Goal: Task Accomplishment & Management: Complete application form

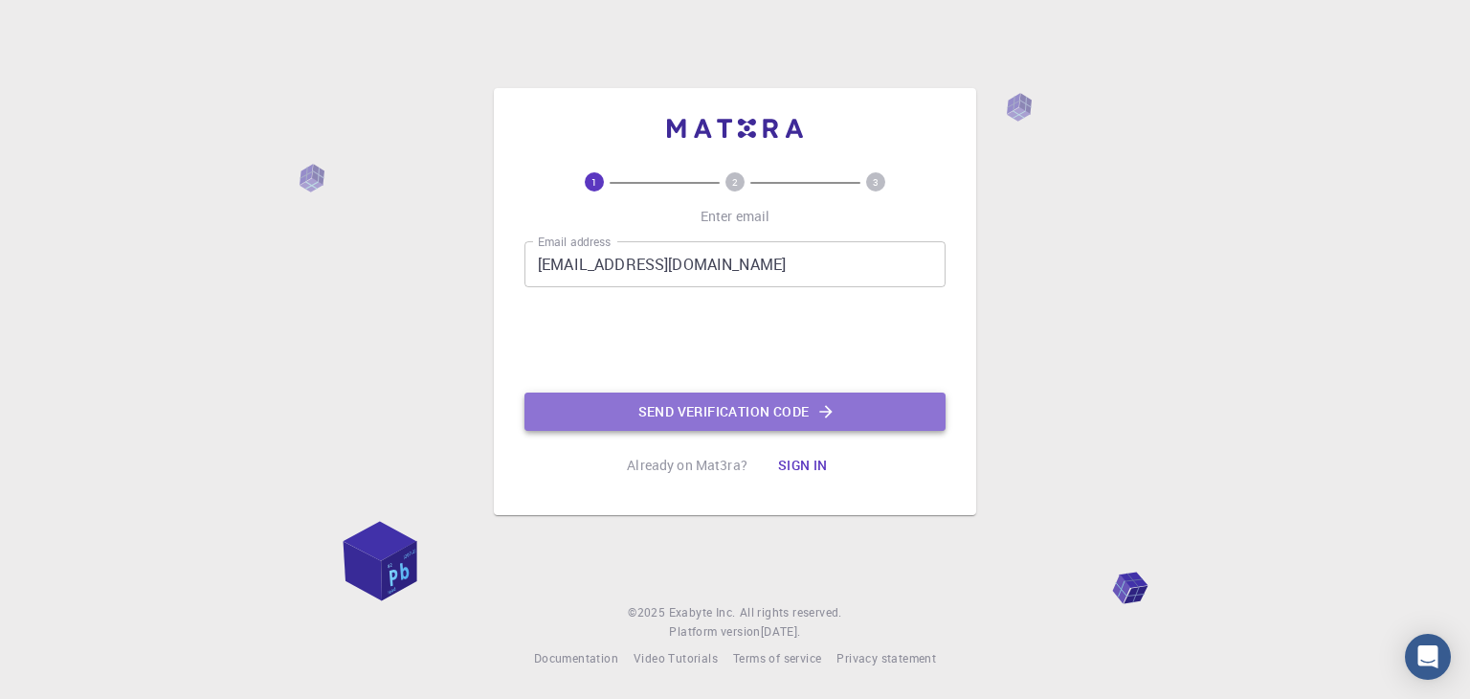
click at [636, 399] on button "Send verification code" at bounding box center [735, 411] width 421 height 38
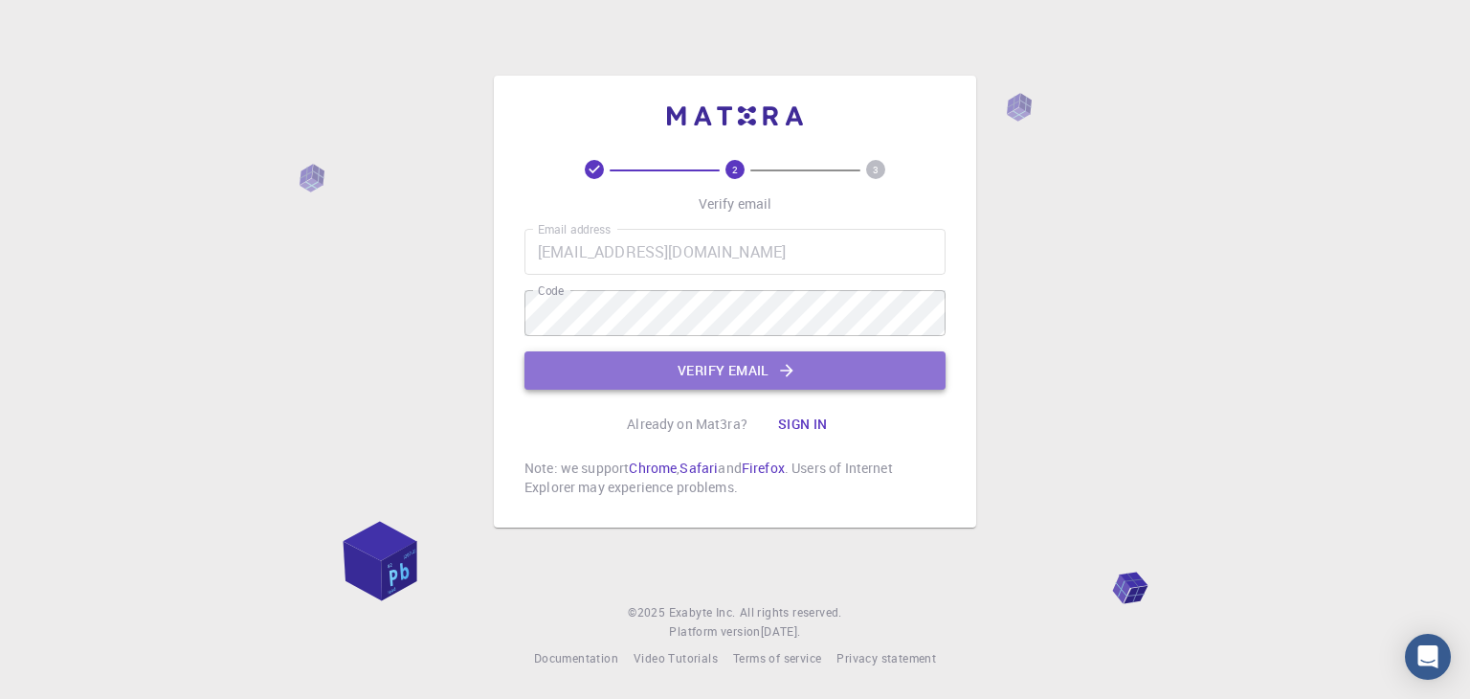
click at [743, 372] on button "Verify email" at bounding box center [735, 370] width 421 height 38
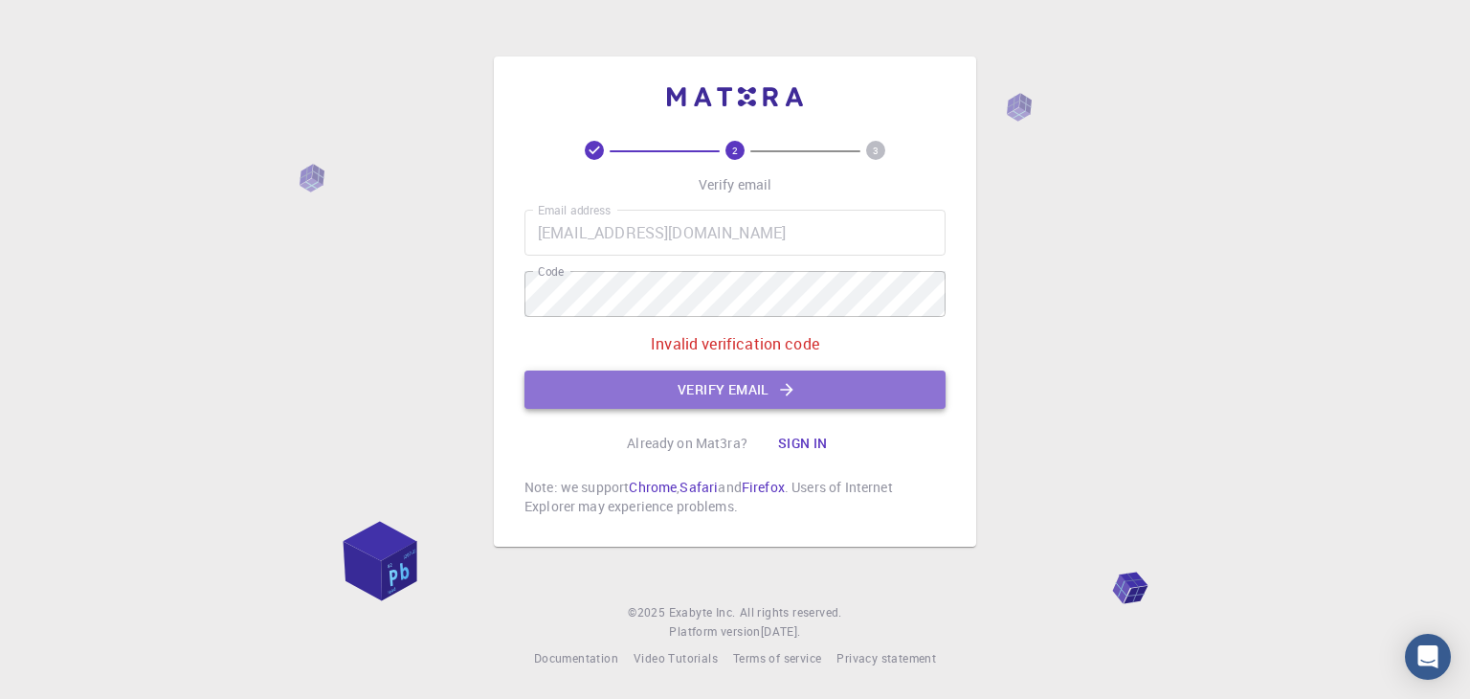
click at [892, 396] on button "Verify email" at bounding box center [735, 389] width 421 height 38
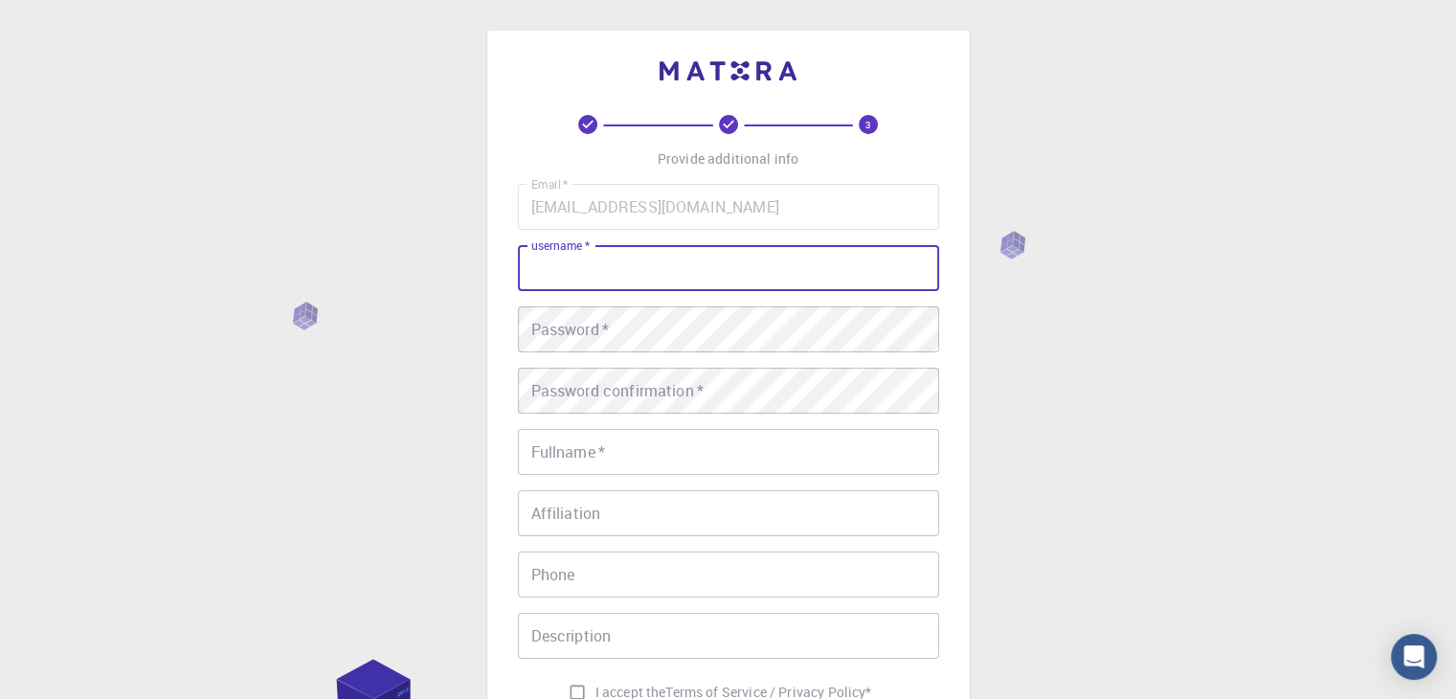
click at [628, 269] on input "username   *" at bounding box center [728, 268] width 421 height 46
type input "Riyasudeen I"
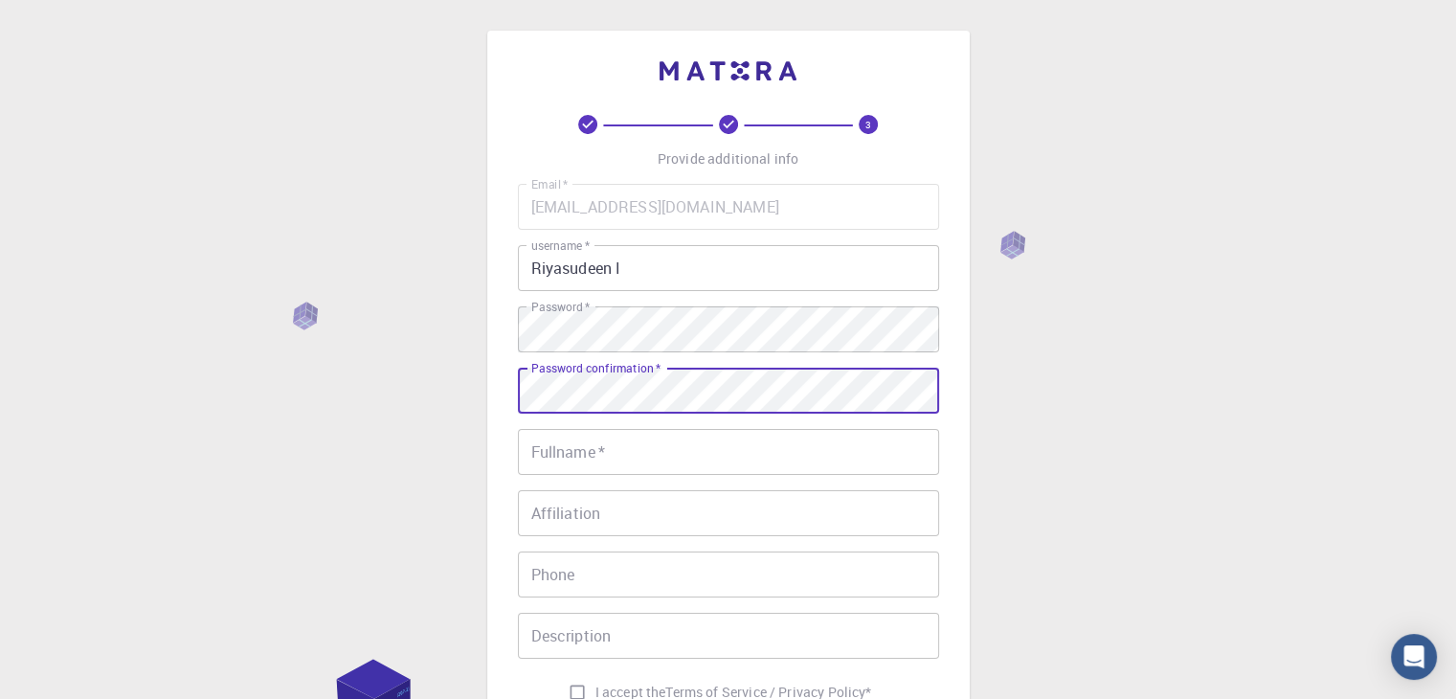
click at [734, 462] on input "Fullname   *" at bounding box center [728, 452] width 421 height 46
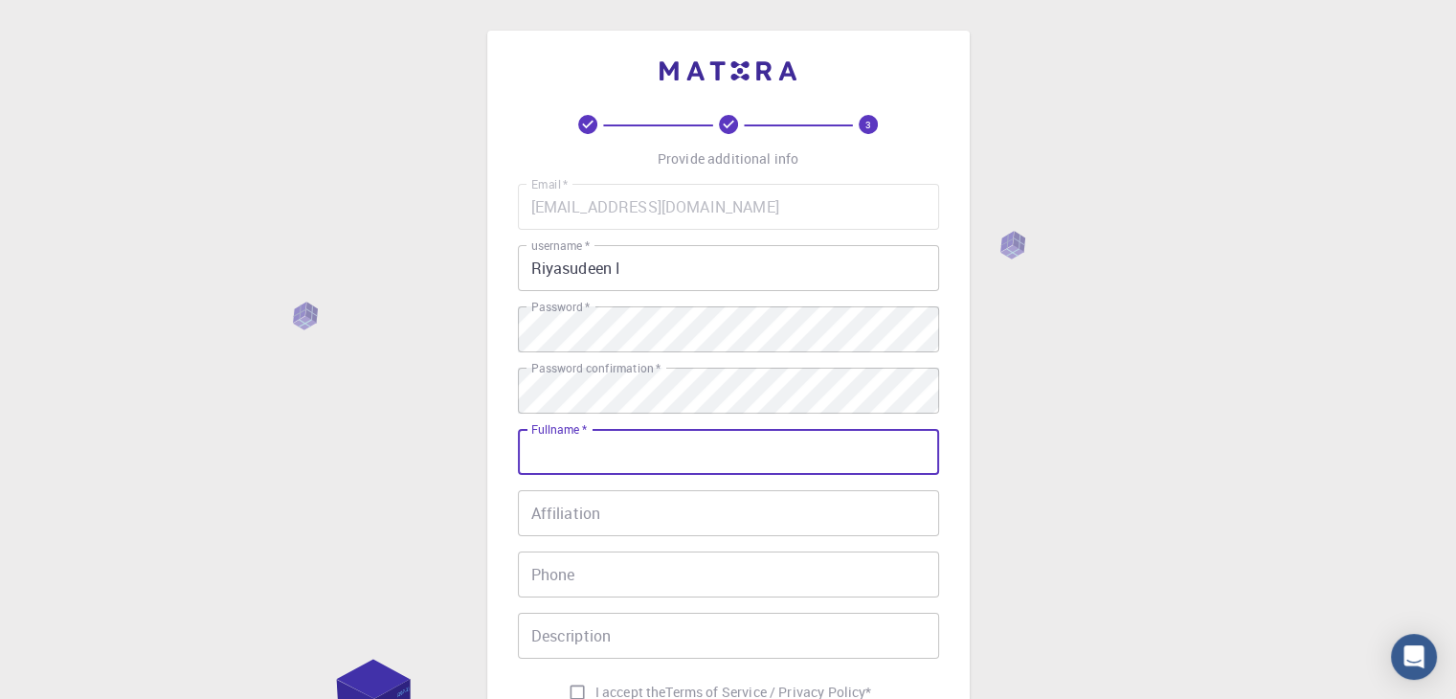
type input "Riyasudeen I"
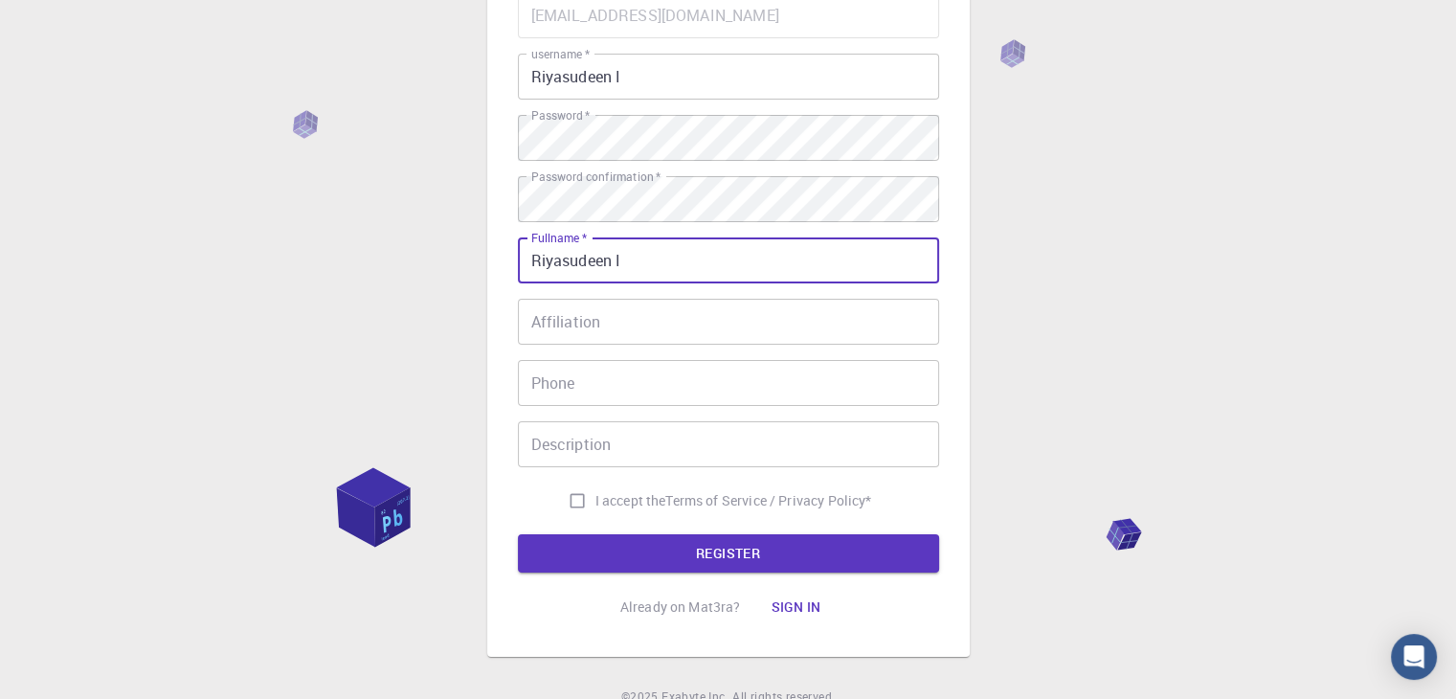
click at [582, 502] on input "I accept the Terms of Service / Privacy Policy *" at bounding box center [577, 500] width 36 height 36
checkbox input "true"
click at [625, 556] on button "REGISTER" at bounding box center [728, 553] width 421 height 38
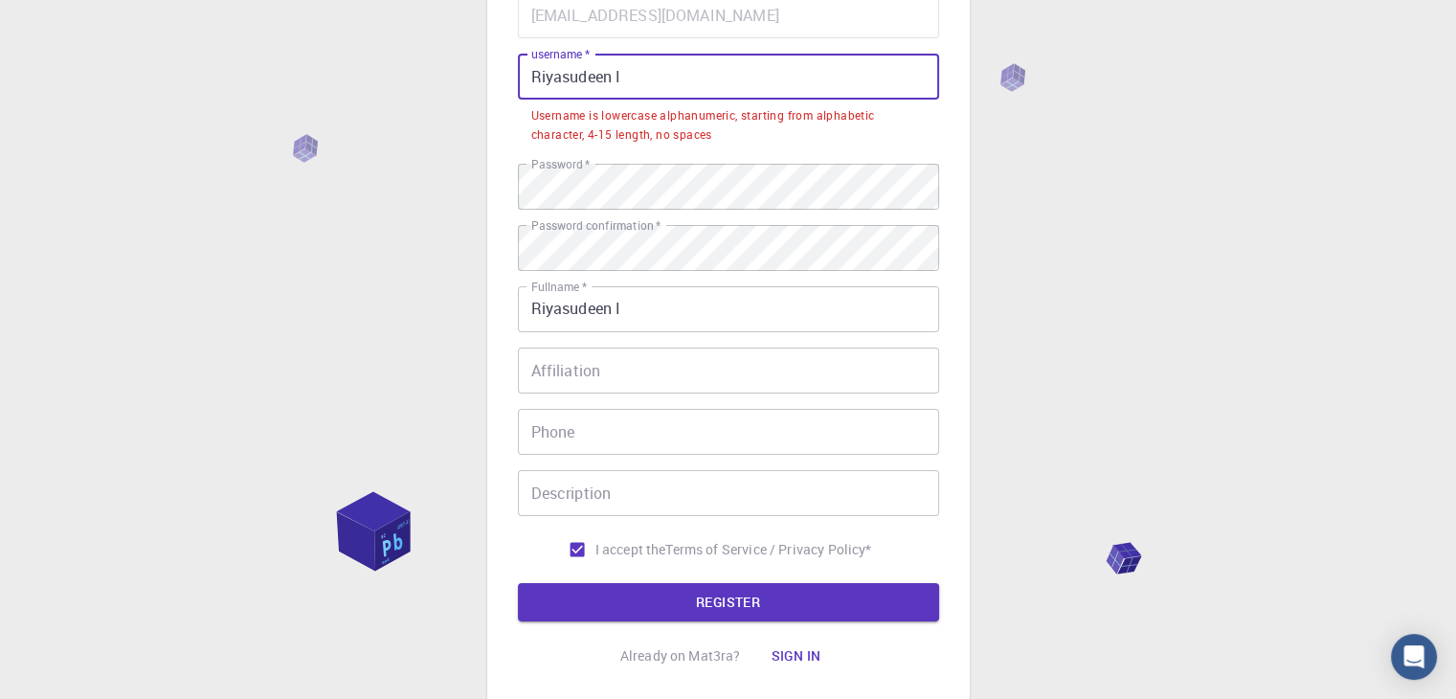
click at [633, 80] on input "Riyasudeen I" at bounding box center [728, 77] width 421 height 46
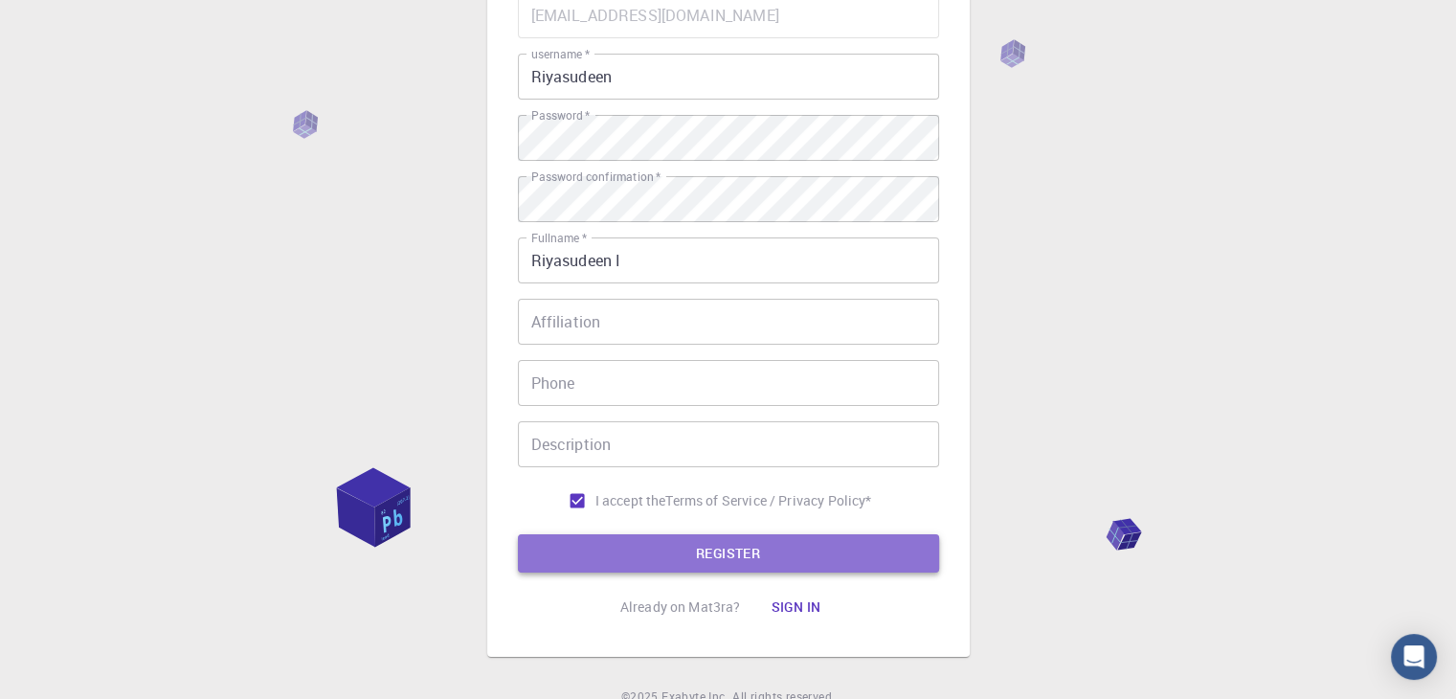
click at [708, 568] on button "REGISTER" at bounding box center [728, 553] width 421 height 38
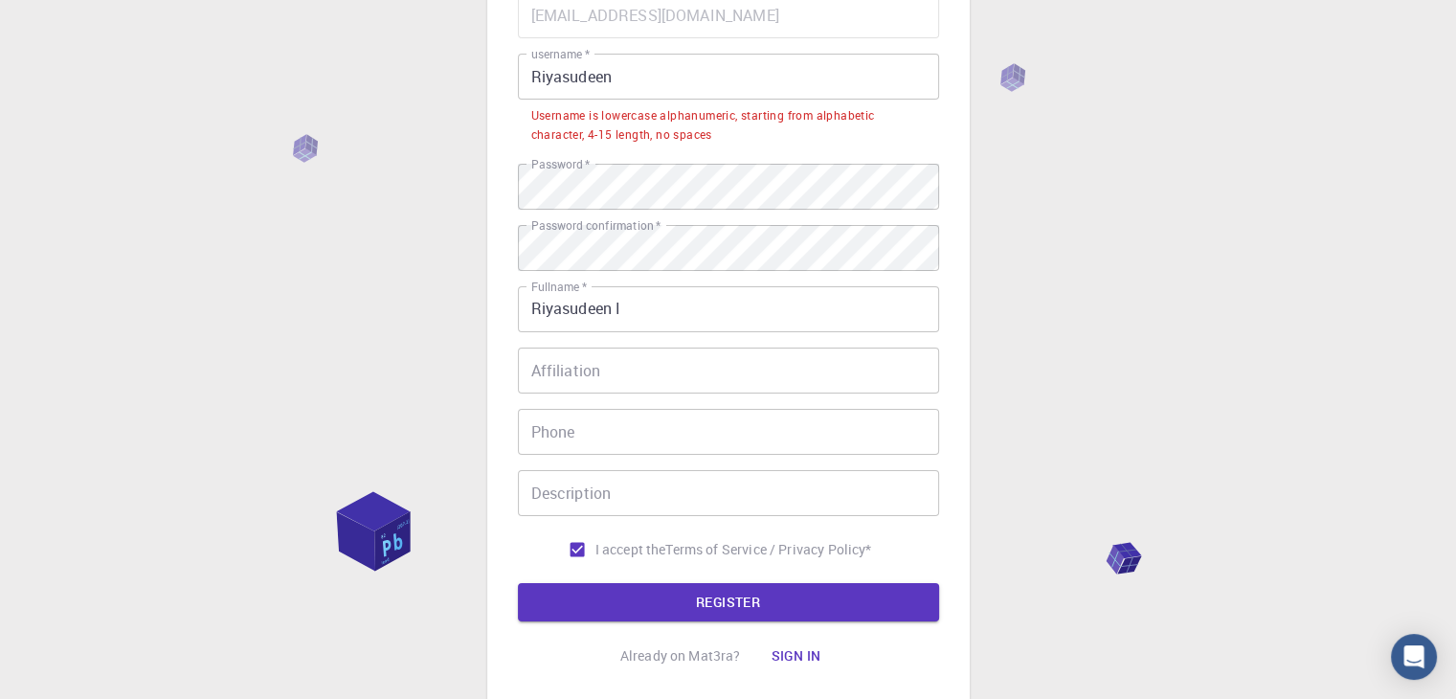
click at [539, 69] on input "Riyasudeen" at bounding box center [728, 77] width 421 height 46
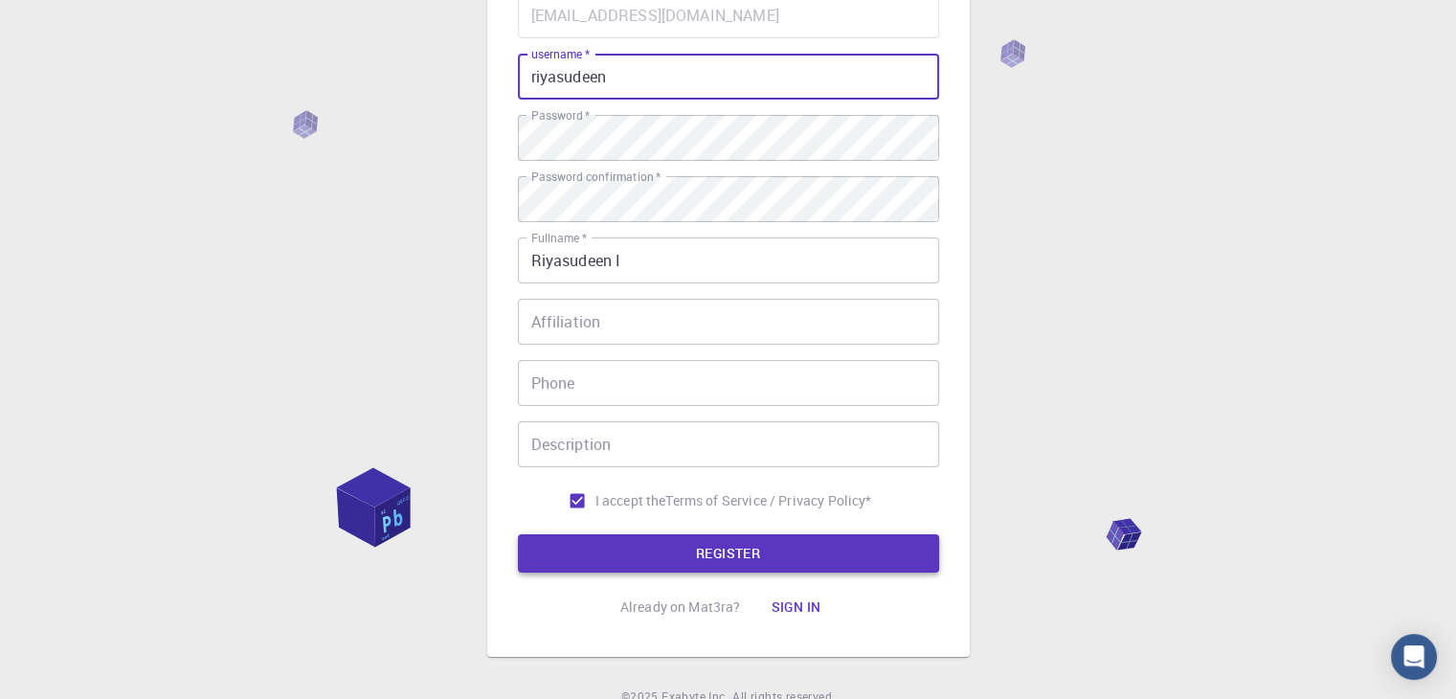
type input "riyasudeen"
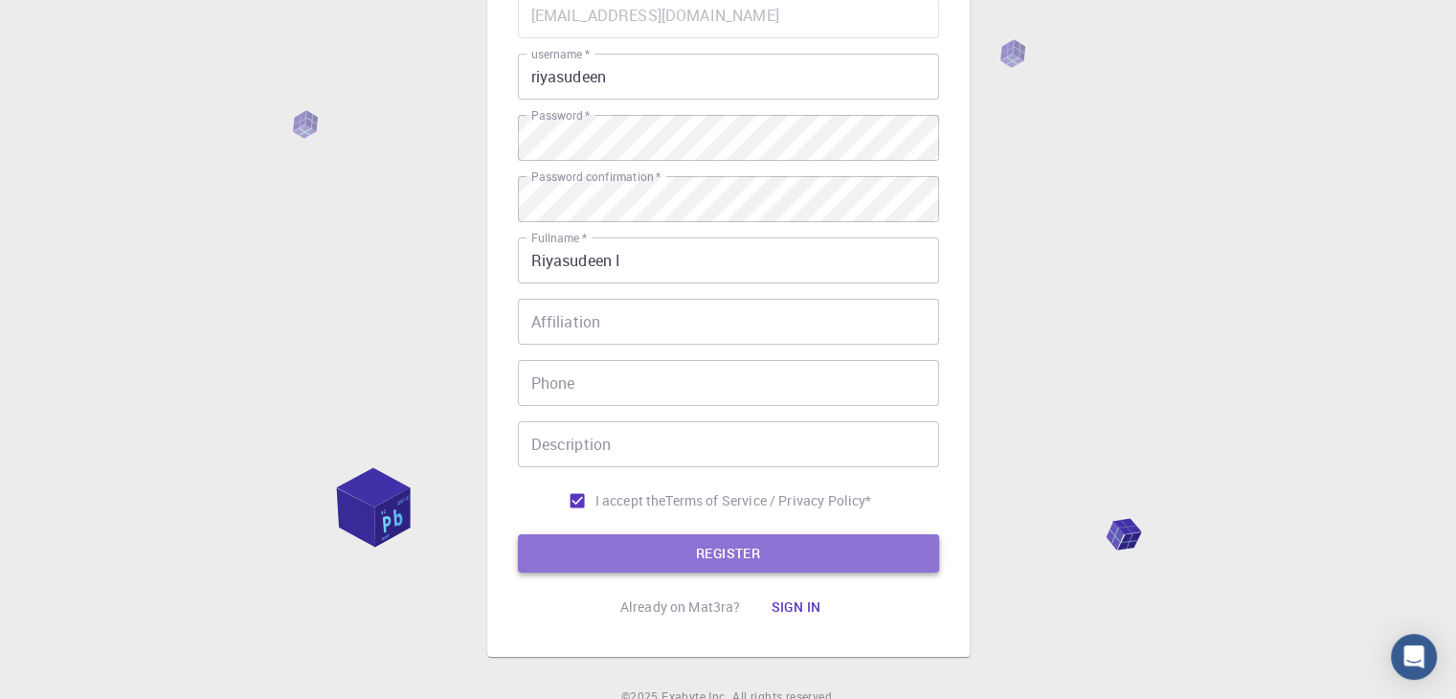
click at [659, 538] on button "REGISTER" at bounding box center [728, 553] width 421 height 38
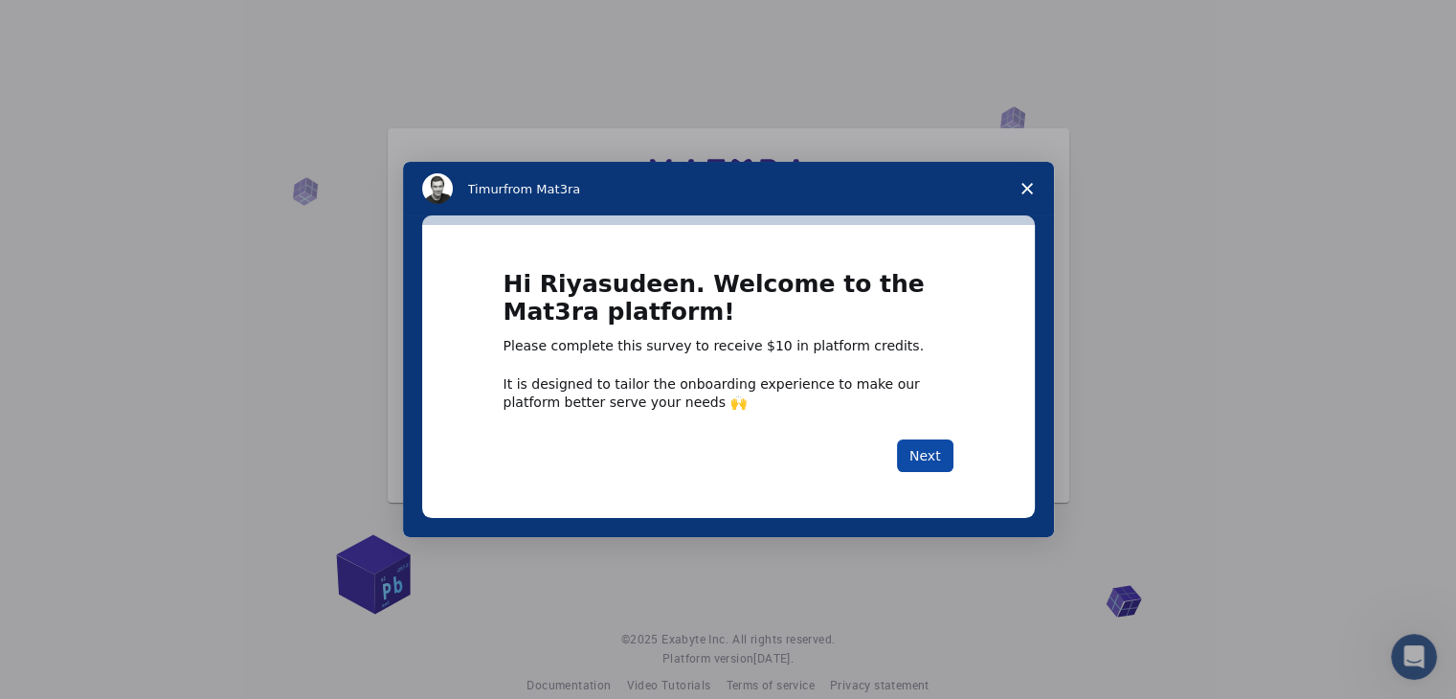
click at [939, 460] on button "Next" at bounding box center [925, 455] width 56 height 33
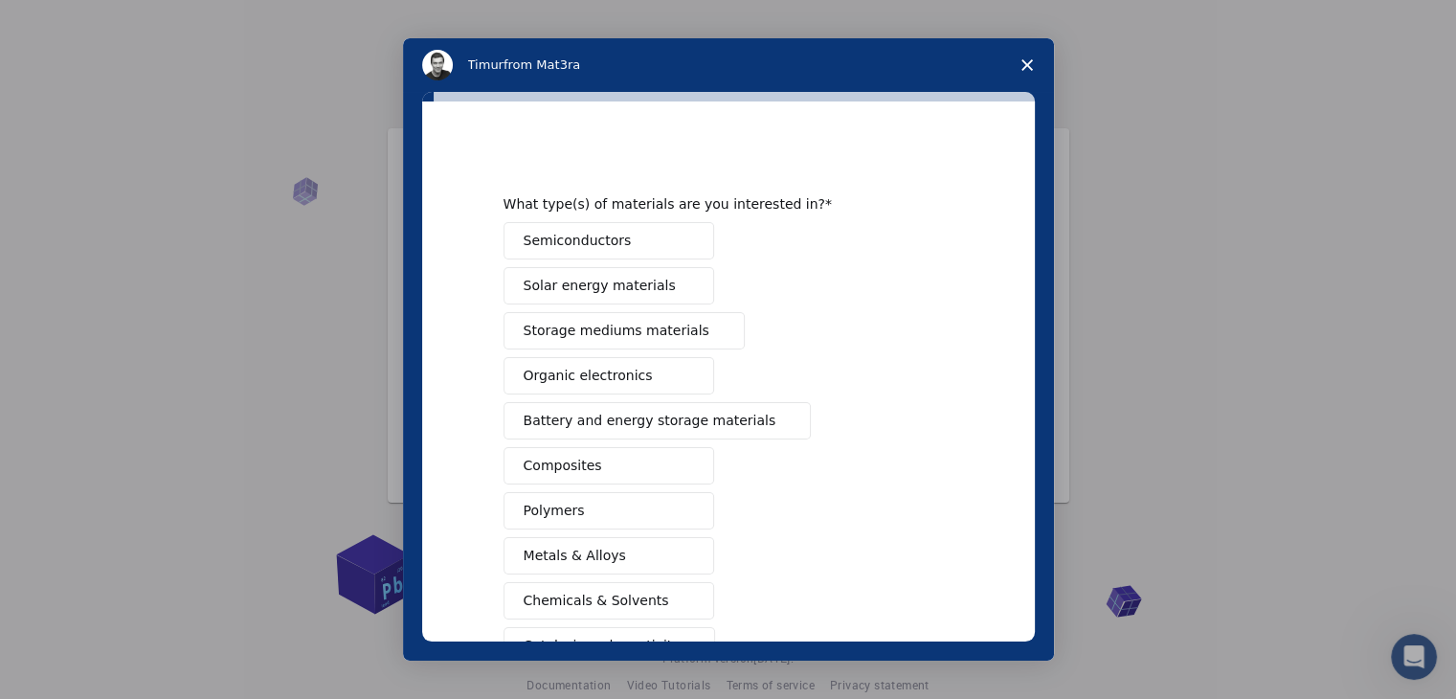
click at [1029, 58] on span "Close survey" at bounding box center [1027, 65] width 54 height 54
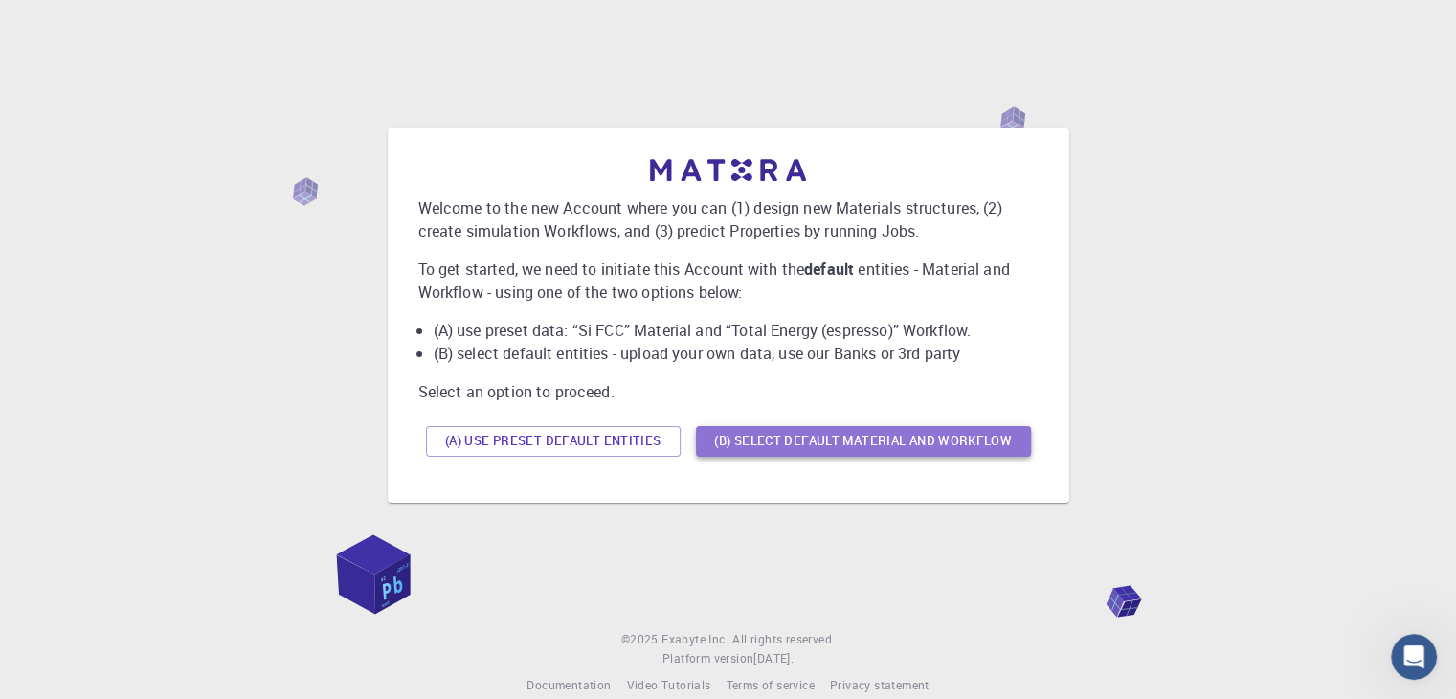
click at [740, 430] on button "(B) Select default material and workflow" at bounding box center [863, 441] width 335 height 31
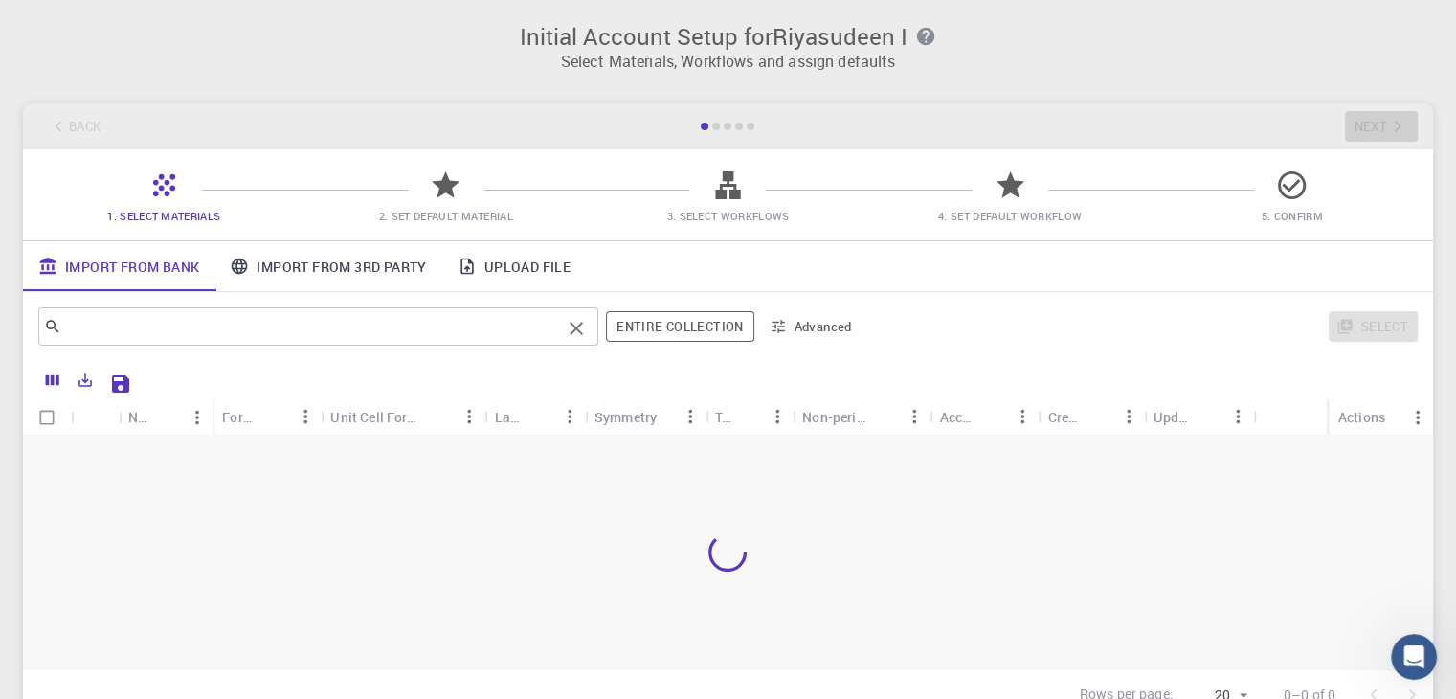
click at [365, 321] on input "text" at bounding box center [311, 326] width 500 height 27
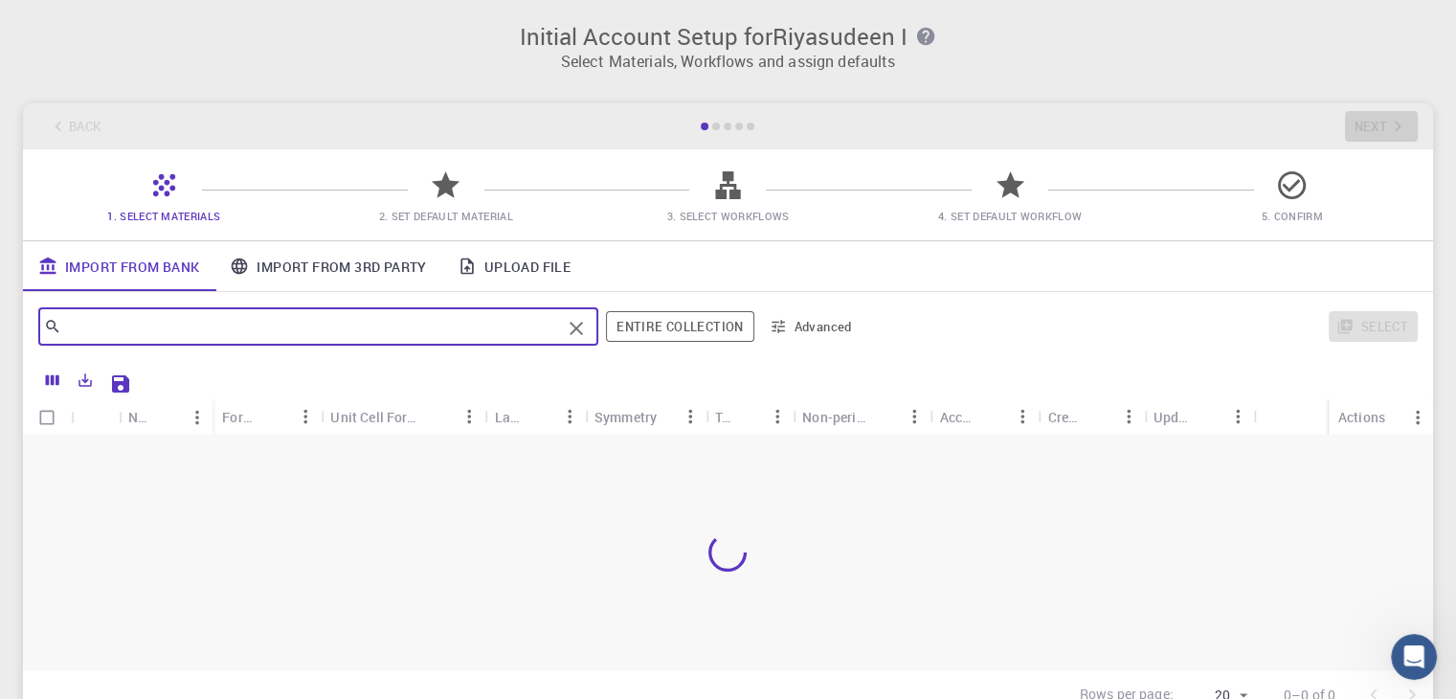
paste input "670 571"
type input "670 571"
click at [578, 319] on icon "Clear" at bounding box center [576, 328] width 23 height 23
